Goal: Task Accomplishment & Management: Manage account settings

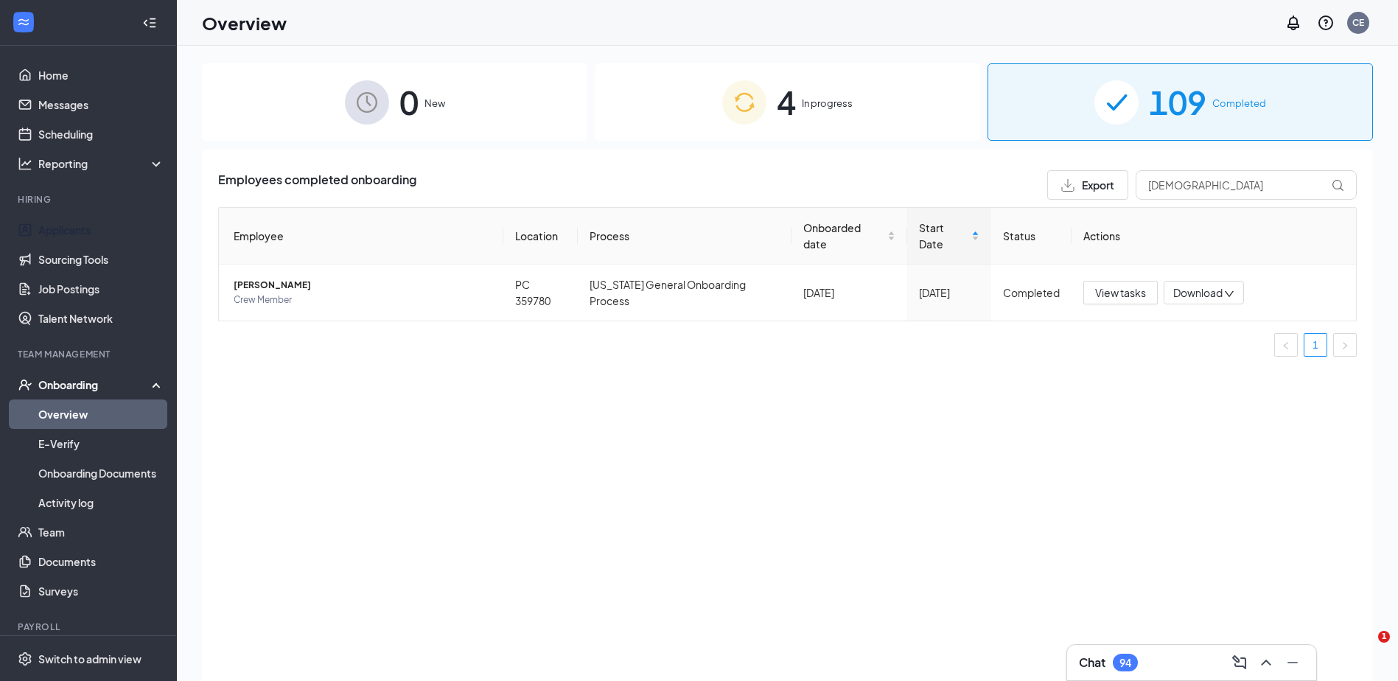
click at [45, 231] on link "Applicants" at bounding box center [101, 229] width 126 height 29
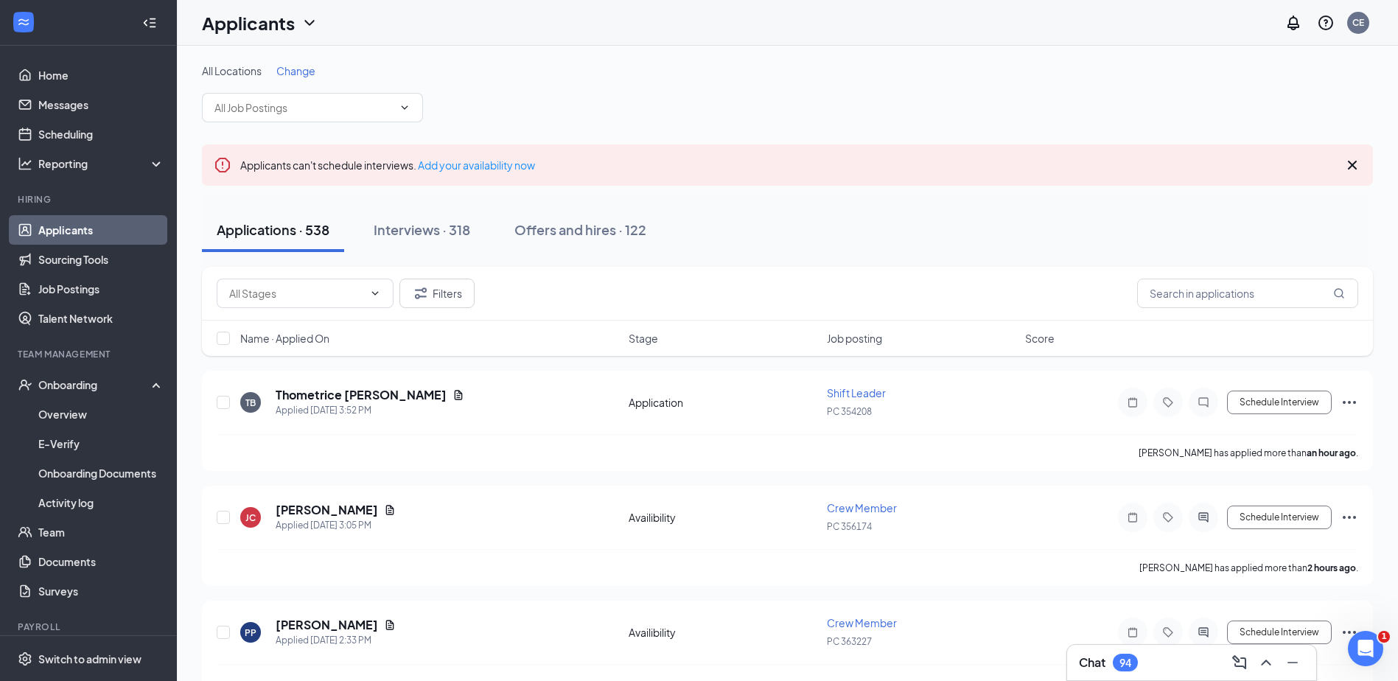
click at [1356, 167] on icon "Cross" at bounding box center [1353, 165] width 18 height 18
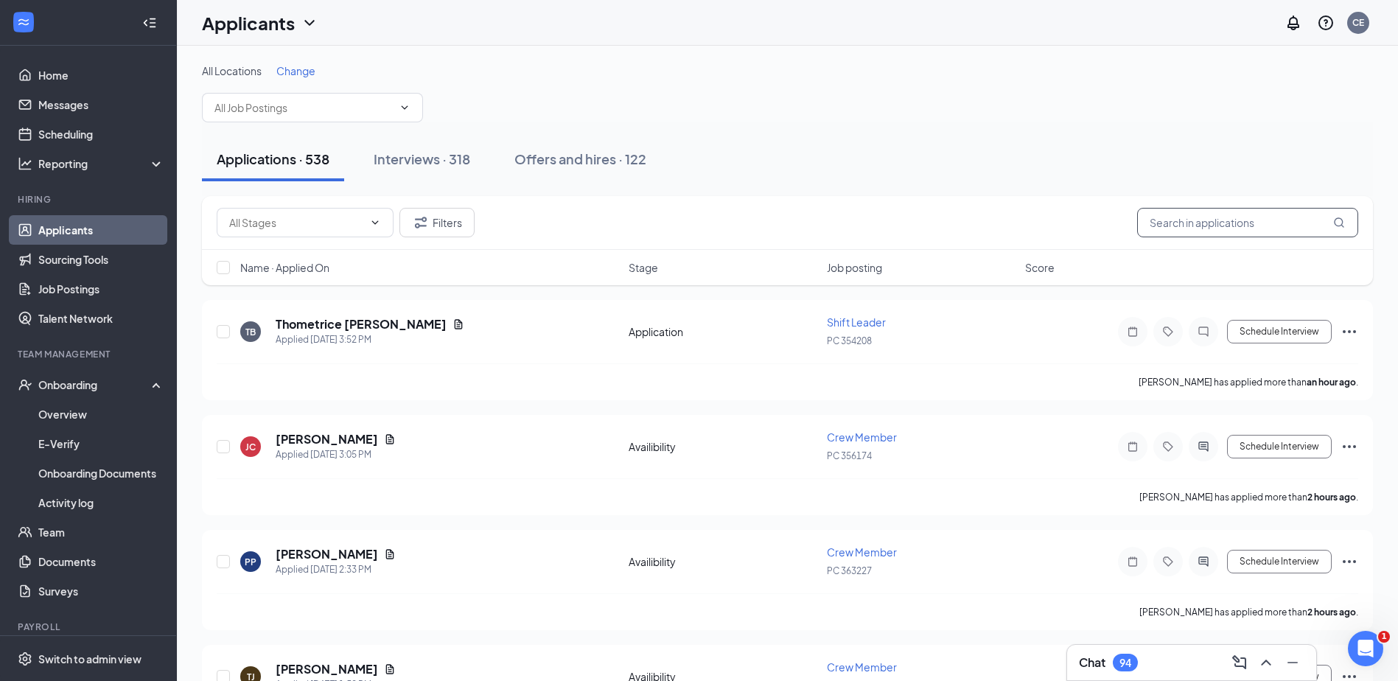
click at [1264, 228] on input "text" at bounding box center [1247, 222] width 221 height 29
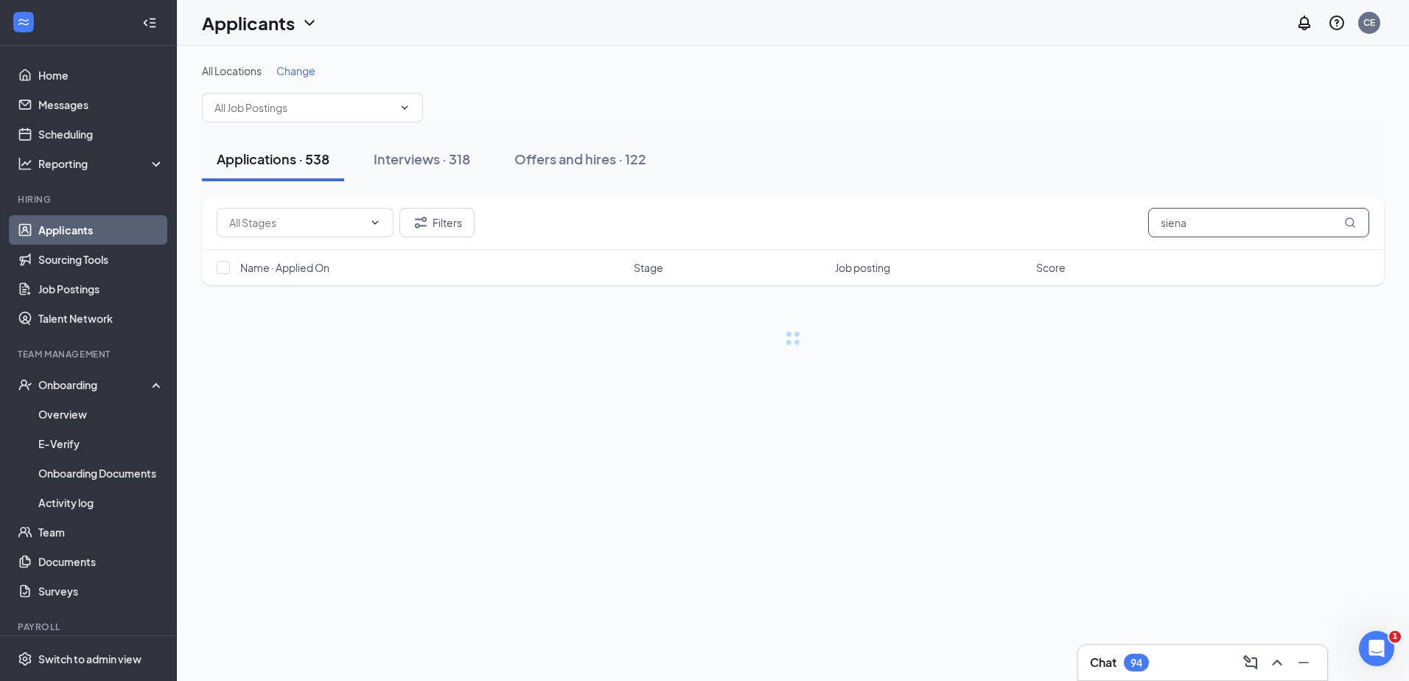
type input "siena"
click at [683, 162] on div "Offers and hires · 1 / 122" at bounding box center [630, 159] width 148 height 18
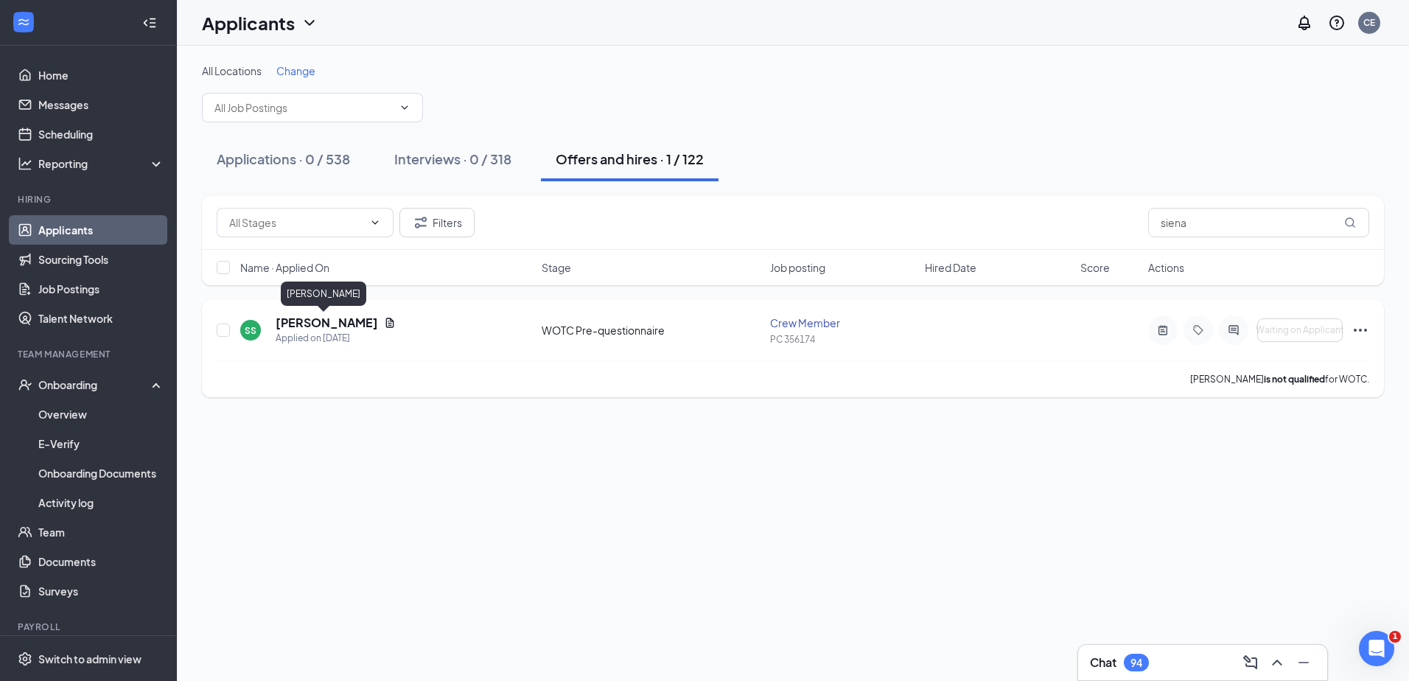
click at [333, 324] on h5 "[PERSON_NAME]" at bounding box center [327, 323] width 102 height 16
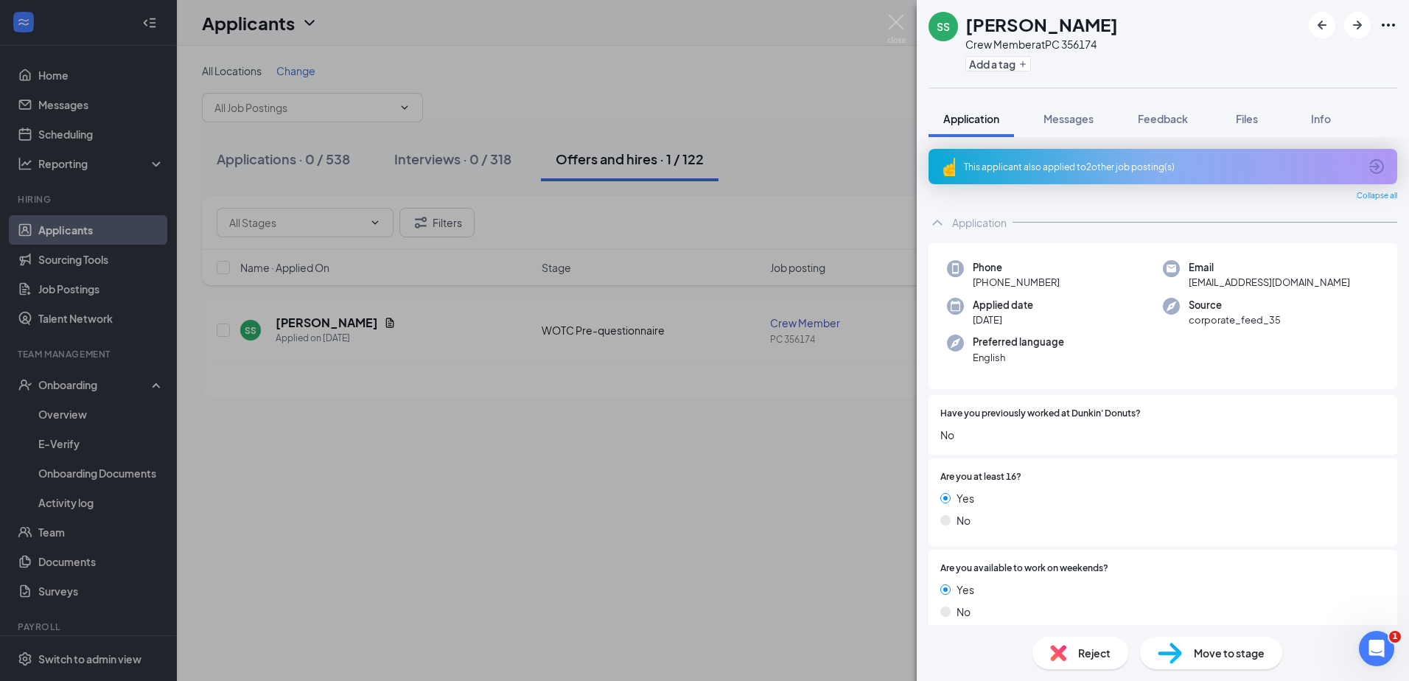
click at [1387, 27] on icon "Ellipses" at bounding box center [1389, 25] width 18 height 18
click at [1332, 62] on link "View full application" at bounding box center [1309, 59] width 159 height 15
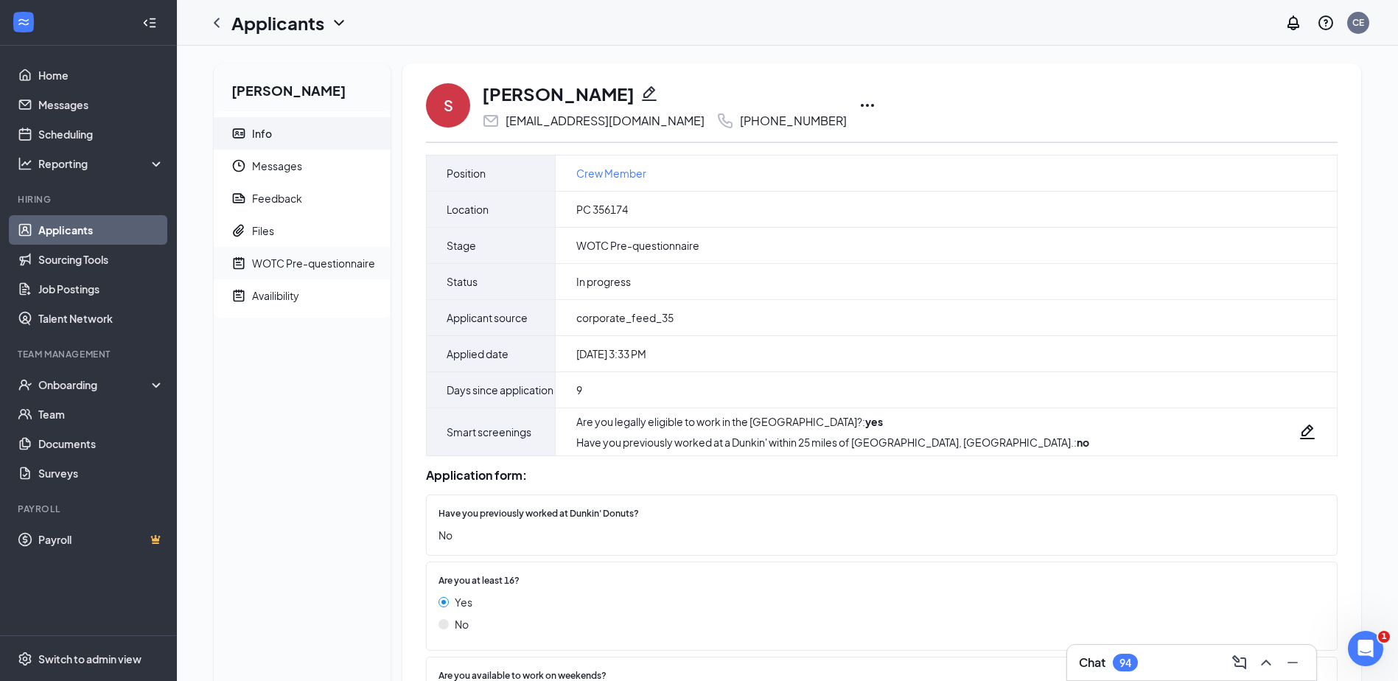
click at [329, 273] on span "WOTC Pre-questionnaire" at bounding box center [315, 263] width 127 height 32
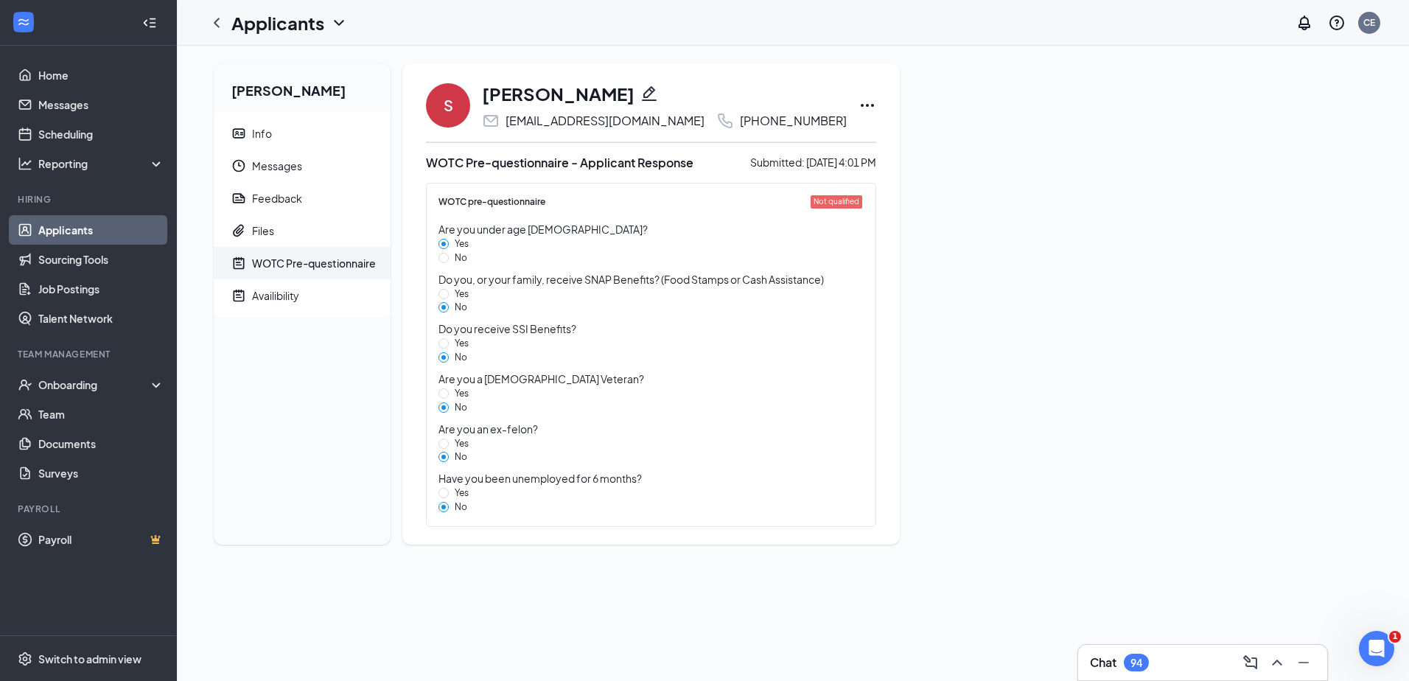
click at [820, 94] on div "S Siena Shahlavi siena.shahlavi@icloud.com +1 (669) 246-8218" at bounding box center [651, 105] width 450 height 49
click at [861, 105] on icon "Ellipses" at bounding box center [867, 105] width 13 height 3
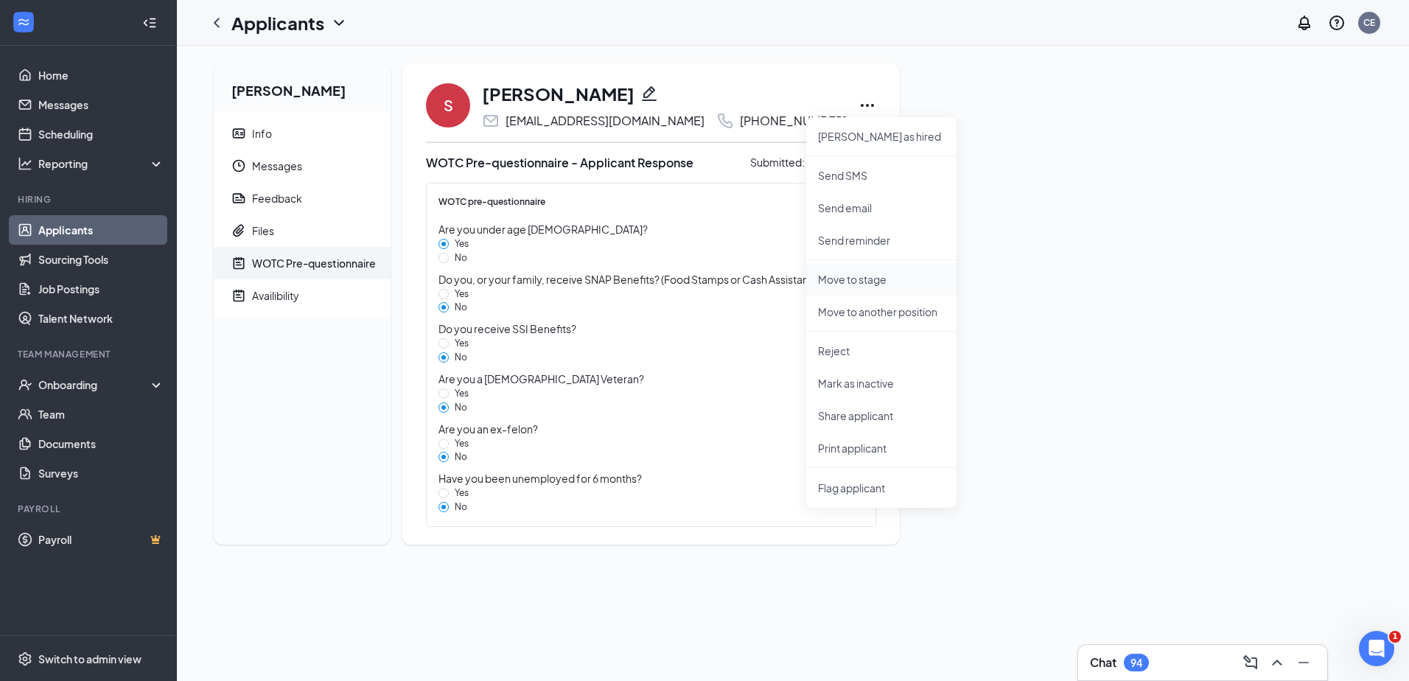
click at [834, 284] on p "Move to stage" at bounding box center [881, 279] width 127 height 15
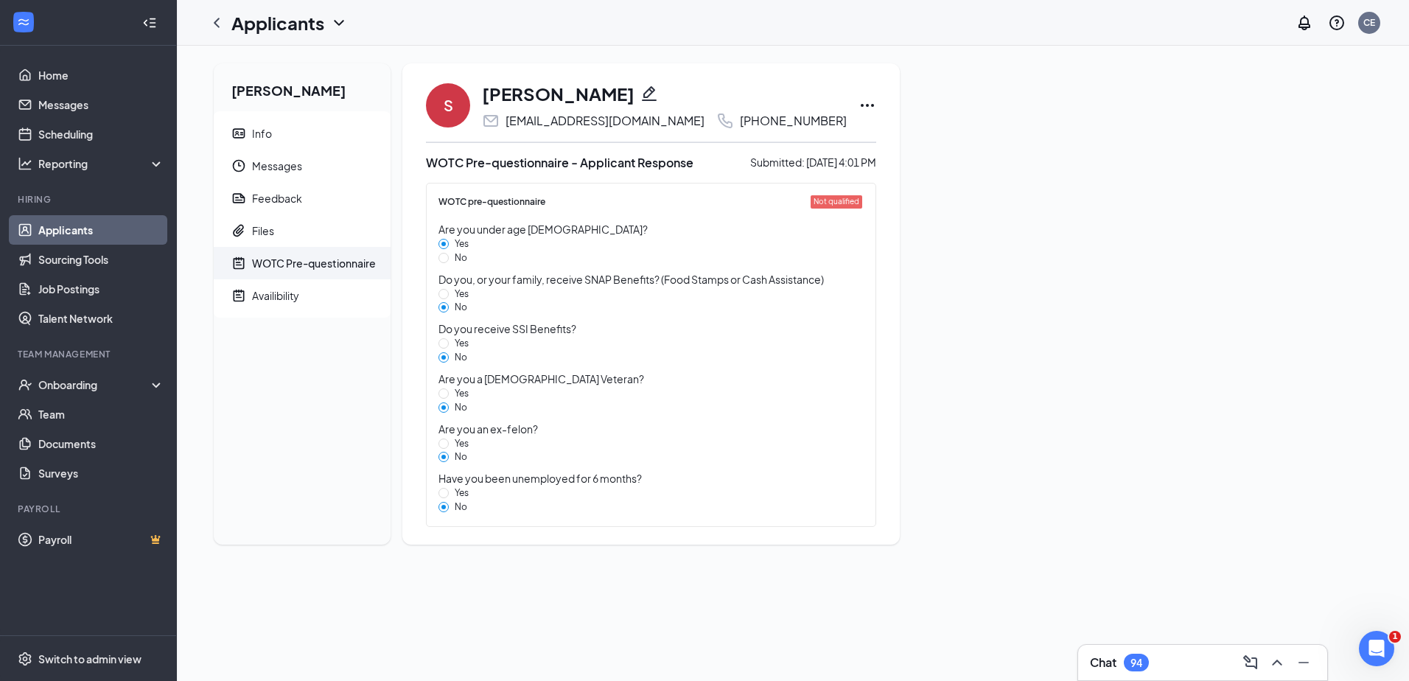
type input "Offer Letter (next stage)"
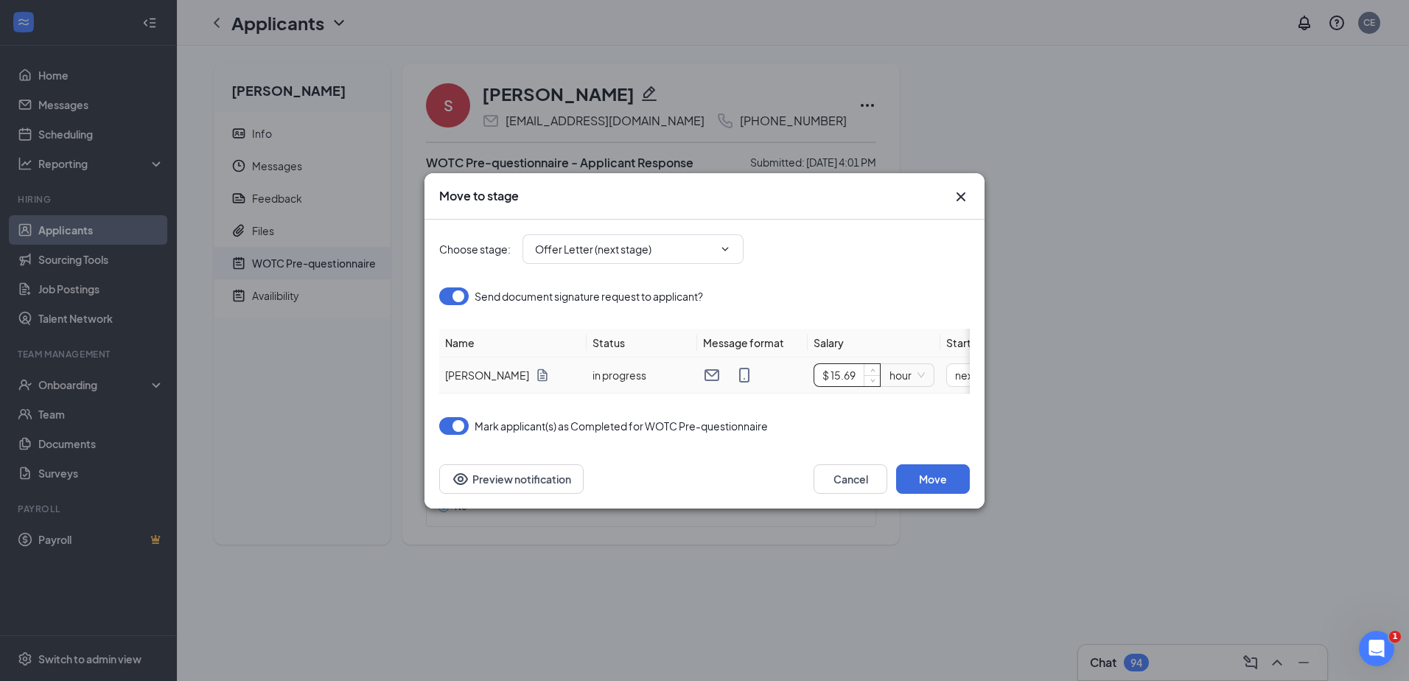
drag, startPoint x: 855, startPoint y: 370, endPoint x: 798, endPoint y: 379, distance: 57.4
click at [798, 379] on tr "Siena Shahlavi in progress $ 15.69 hour next_weekday sunday" at bounding box center [800, 376] width 722 height 36
type input "$ 20"
click at [845, 372] on span "next_weekday" at bounding box center [807, 375] width 86 height 22
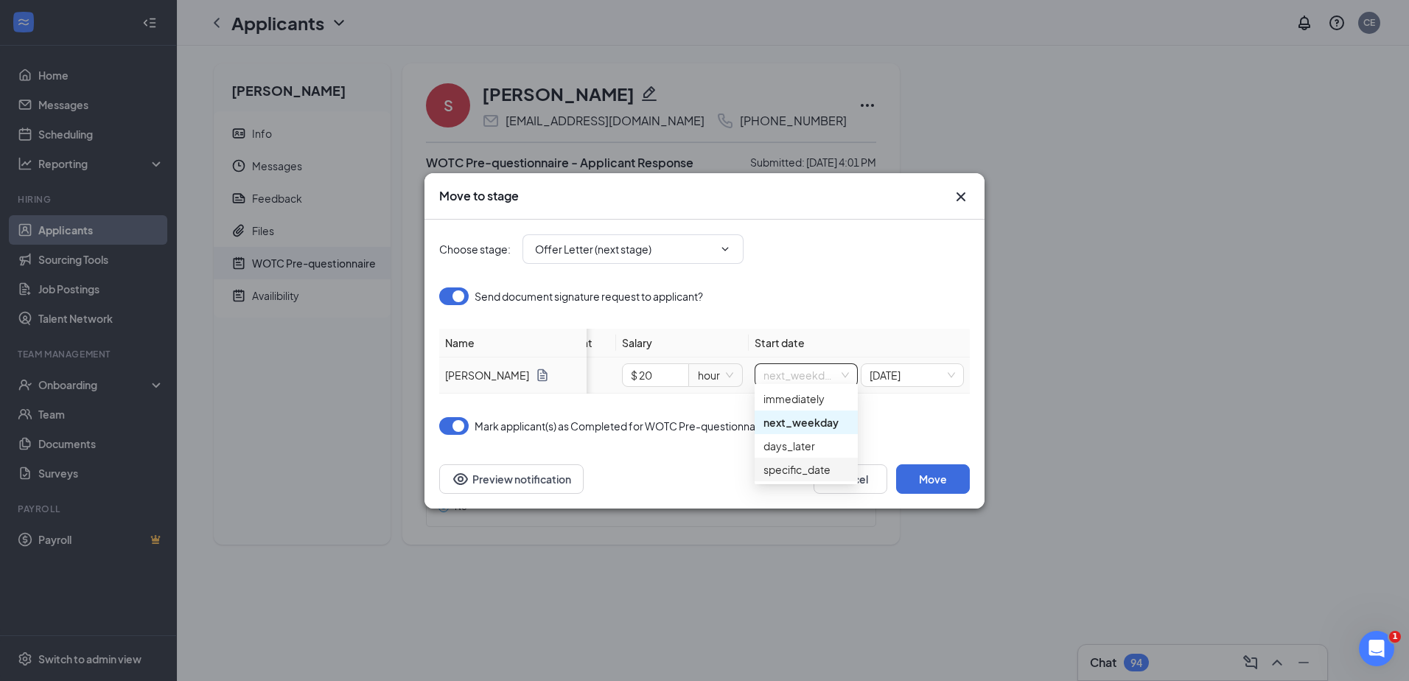
click at [779, 467] on div "specific_date" at bounding box center [807, 469] width 86 height 16
drag, startPoint x: 897, startPoint y: 355, endPoint x: 895, endPoint y: 365, distance: 10.6
click at [896, 358] on td "specific_date Sep 15, 2025" at bounding box center [859, 376] width 221 height 36
click at [895, 367] on input "Sep 15, 2025" at bounding box center [903, 375] width 77 height 16
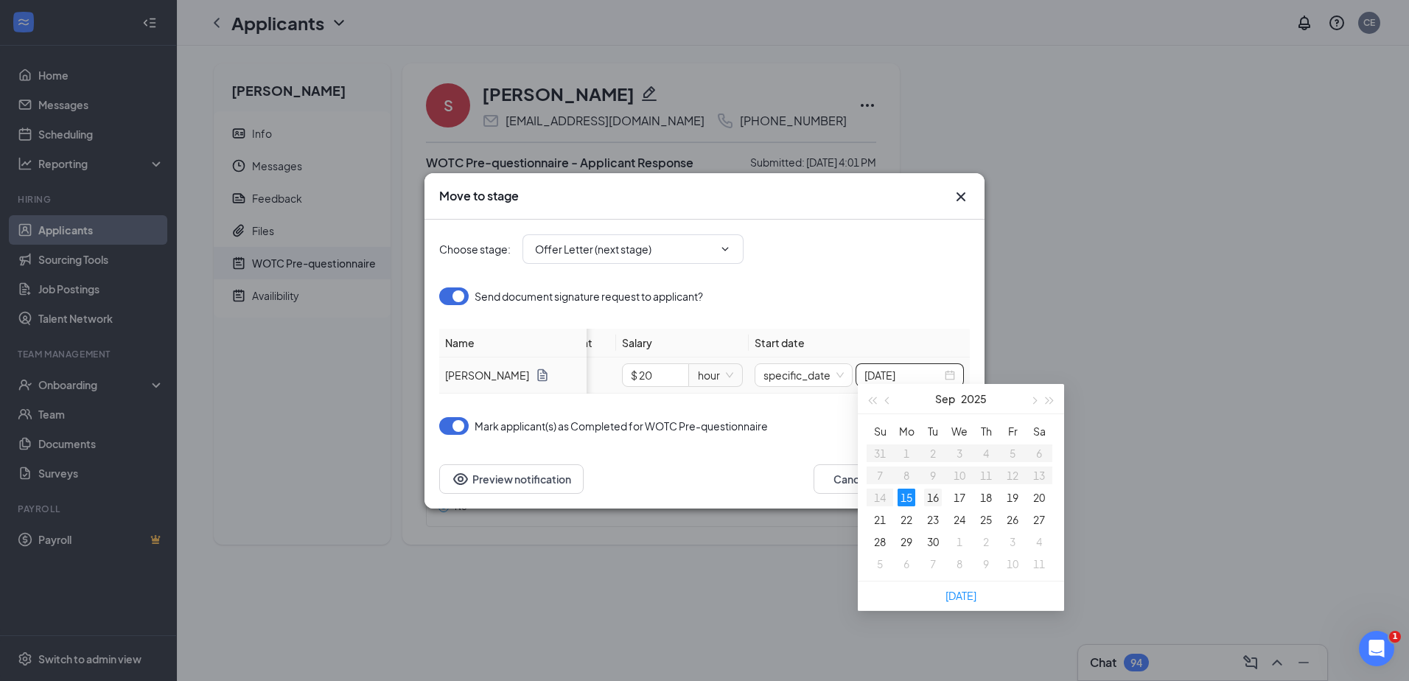
type input "Sep 16, 2025"
click at [928, 501] on div "16" at bounding box center [933, 498] width 18 height 18
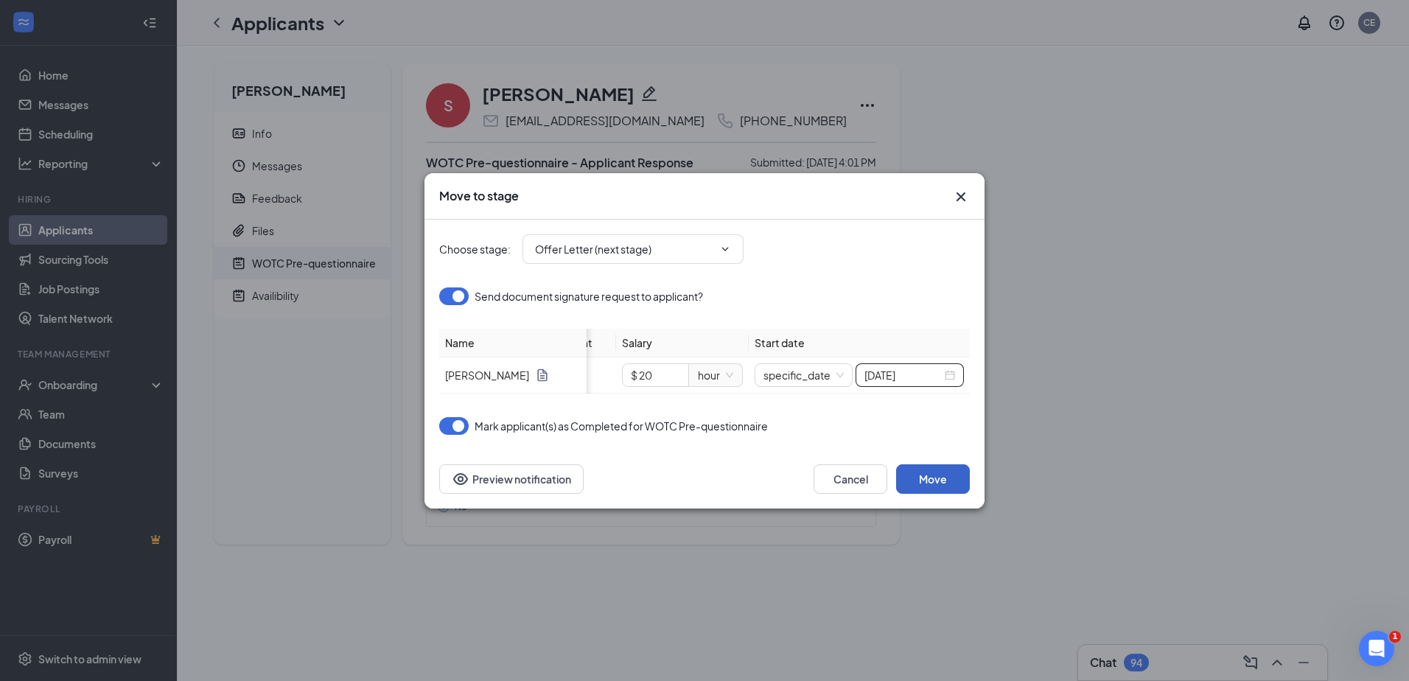
click at [915, 489] on button "Move" at bounding box center [933, 478] width 74 height 29
